Goal: Information Seeking & Learning: Learn about a topic

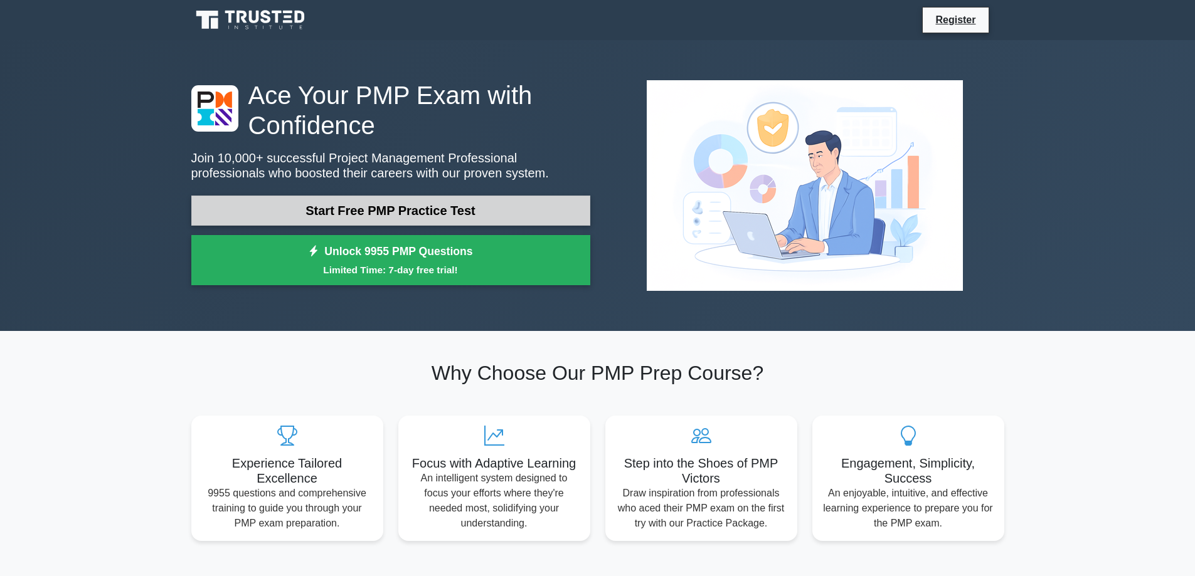
click at [486, 218] on link "Start Free PMP Practice Test" at bounding box center [390, 211] width 399 height 30
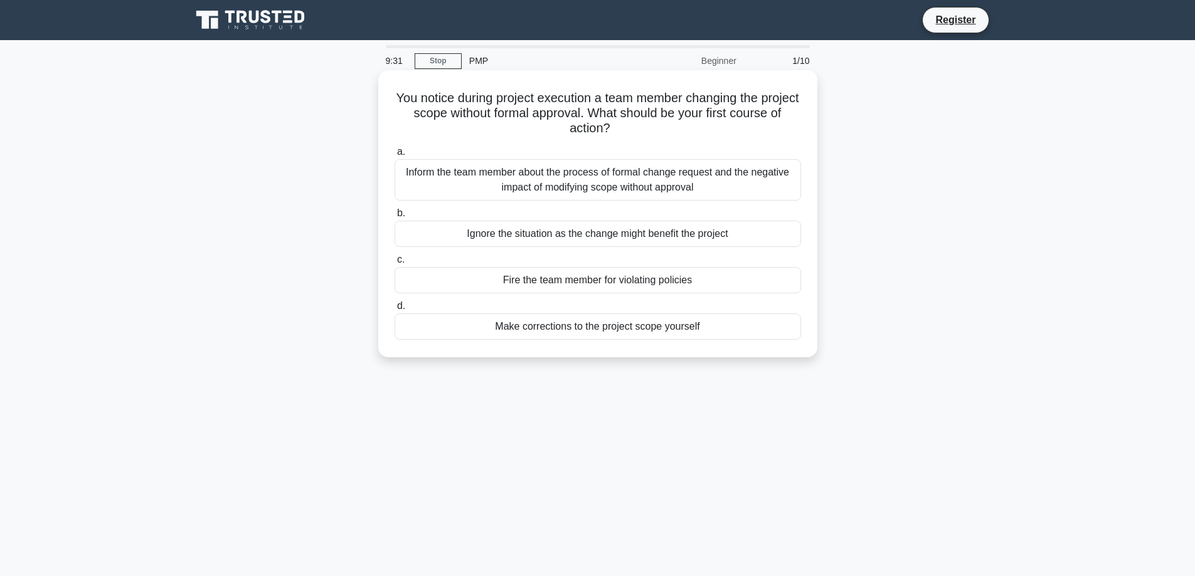
click at [686, 185] on div "Inform the team member about the process of formal change request and the negat…" at bounding box center [598, 179] width 406 height 41
click at [395, 156] on input "a. Inform the team member about the process of formal change request and the ne…" at bounding box center [395, 152] width 0 height 8
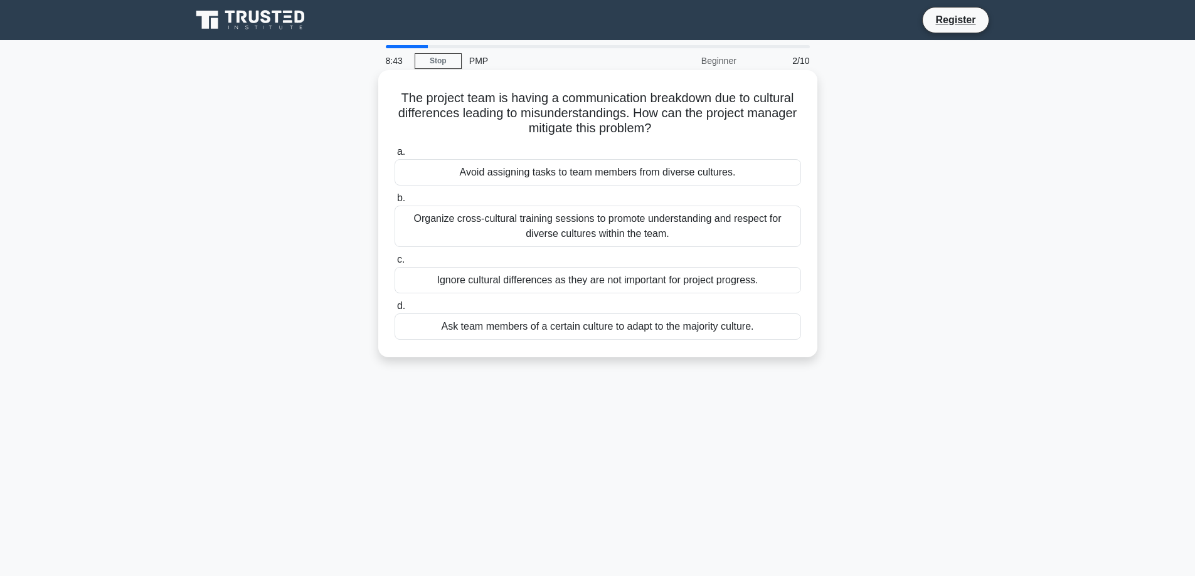
click at [668, 247] on div "a. Avoid assigning tasks to team members from diverse cultures. b. Organize cro…" at bounding box center [598, 242] width 422 height 201
click at [672, 237] on div "Organize cross-cultural training sessions to promote understanding and respect …" at bounding box center [598, 226] width 406 height 41
click at [395, 203] on input "b. Organize cross-cultural training sessions to promote understanding and respe…" at bounding box center [395, 198] width 0 height 8
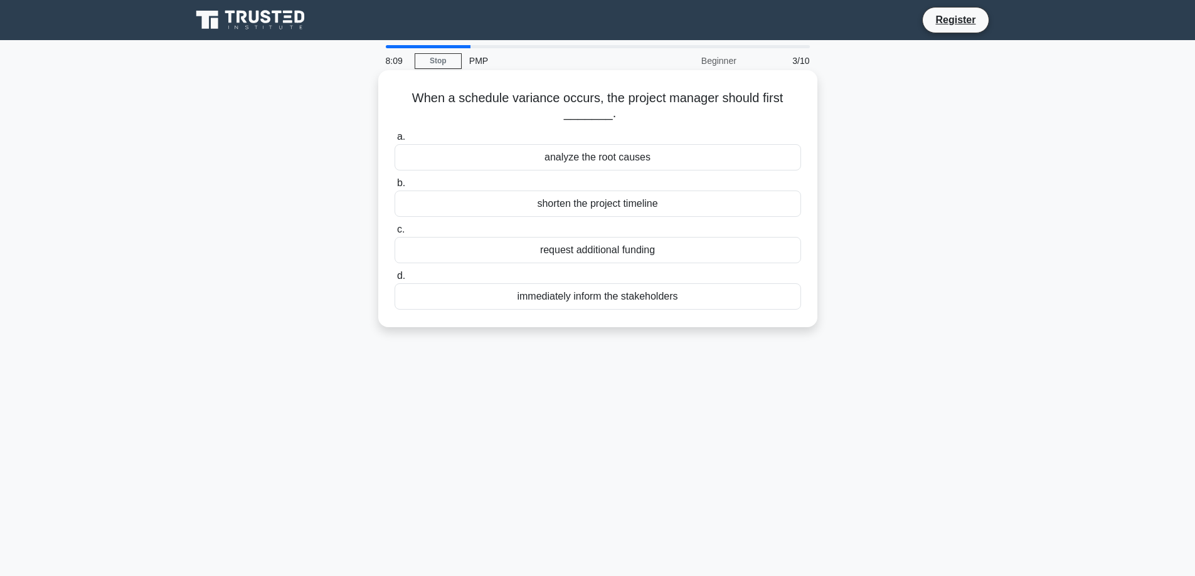
click at [601, 294] on div "immediately inform the stakeholders" at bounding box center [598, 297] width 406 height 26
click at [395, 280] on input "d. immediately inform the stakeholders" at bounding box center [395, 276] width 0 height 8
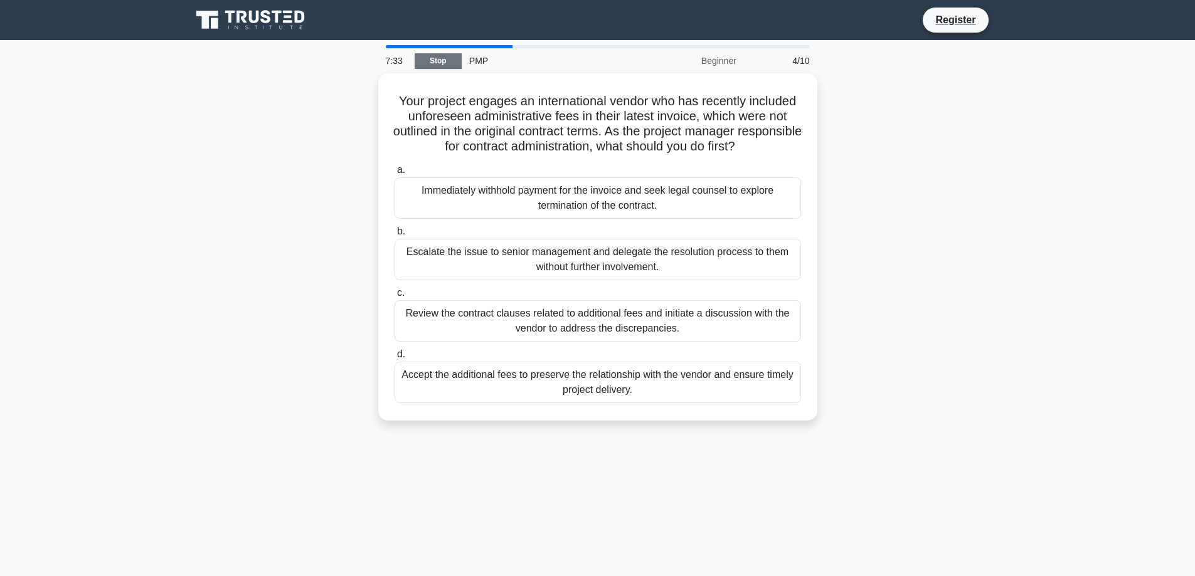
click at [451, 62] on link "Stop" at bounding box center [438, 61] width 47 height 16
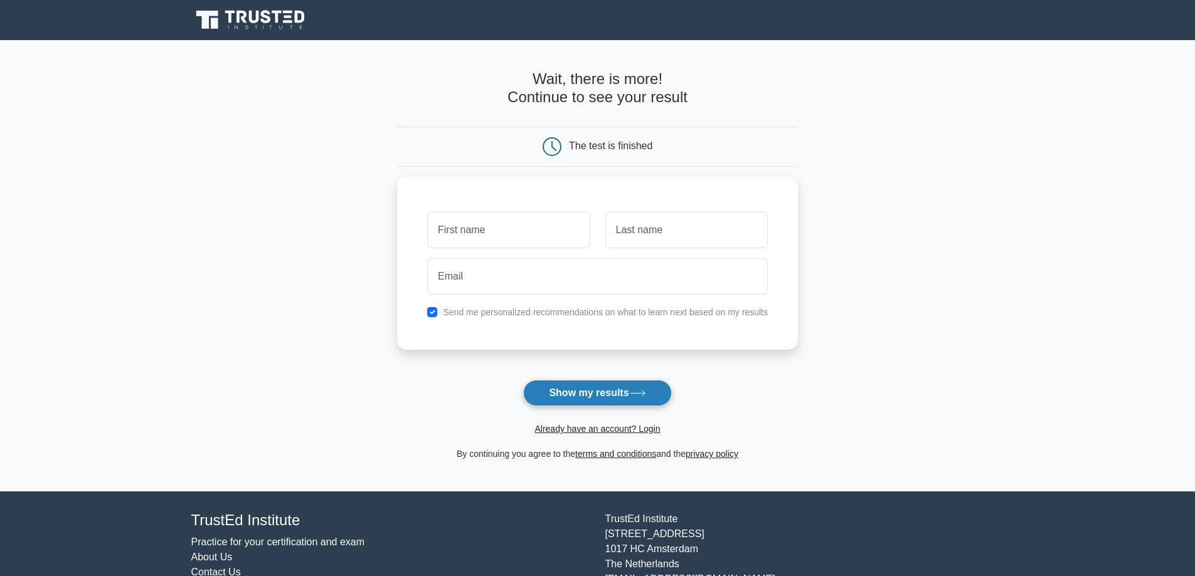
click at [614, 403] on button "Show my results" at bounding box center [597, 393] width 148 height 26
